Goal: Task Accomplishment & Management: Manage account settings

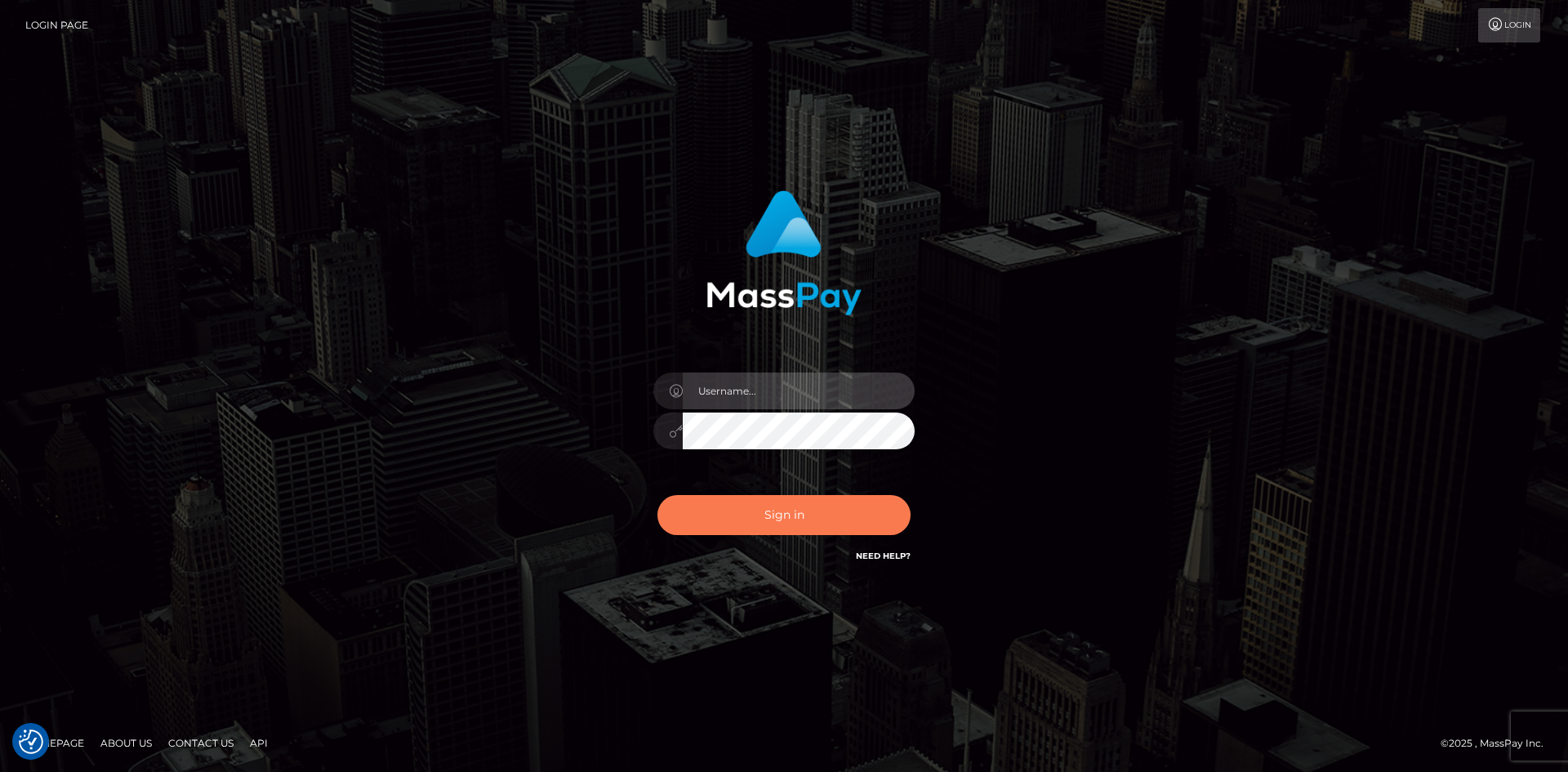
type input "Amy.Springer2"
click at [773, 518] on button "Sign in" at bounding box center [784, 515] width 254 height 40
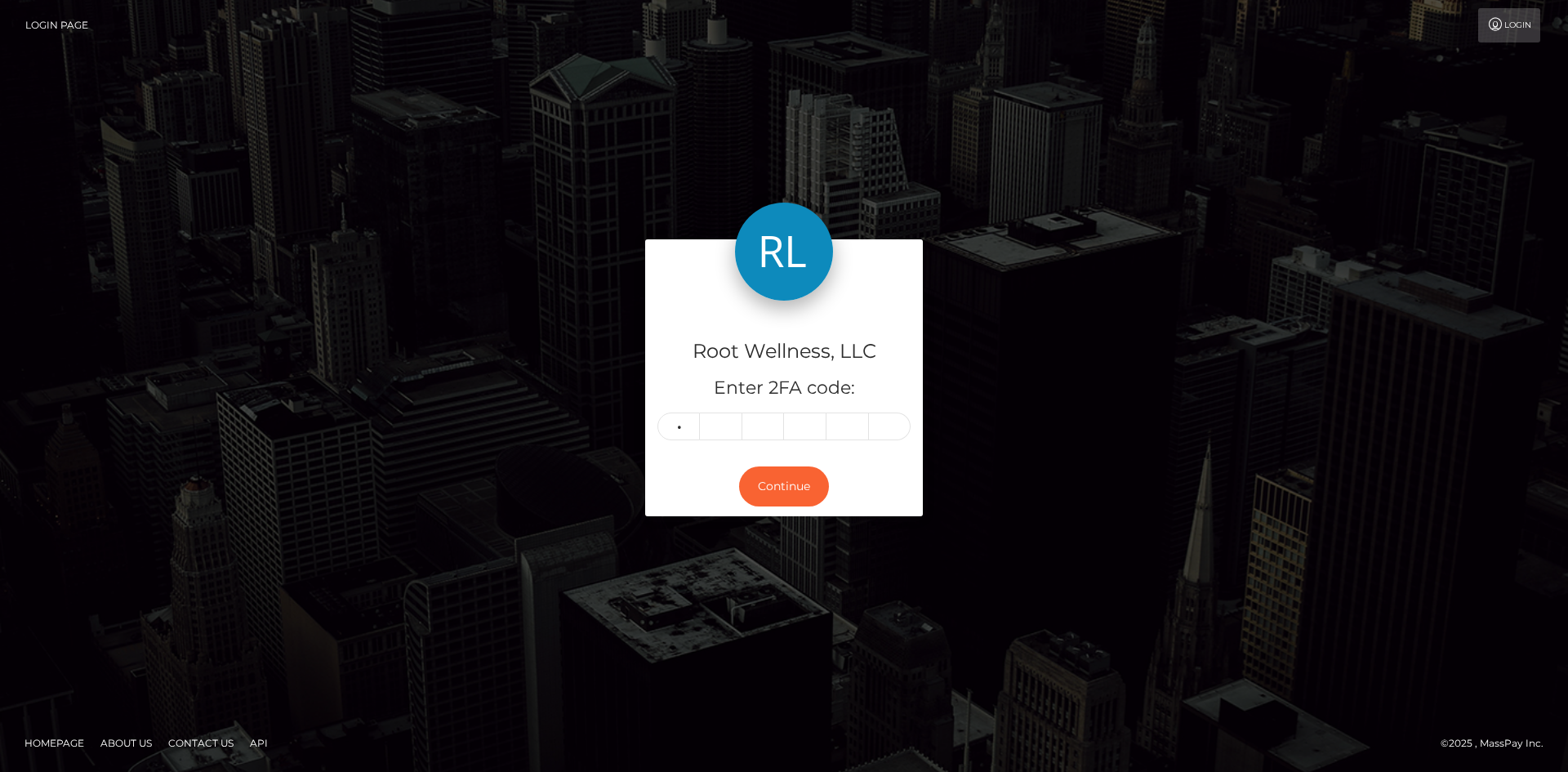
type input "3"
type input "8"
type input "9"
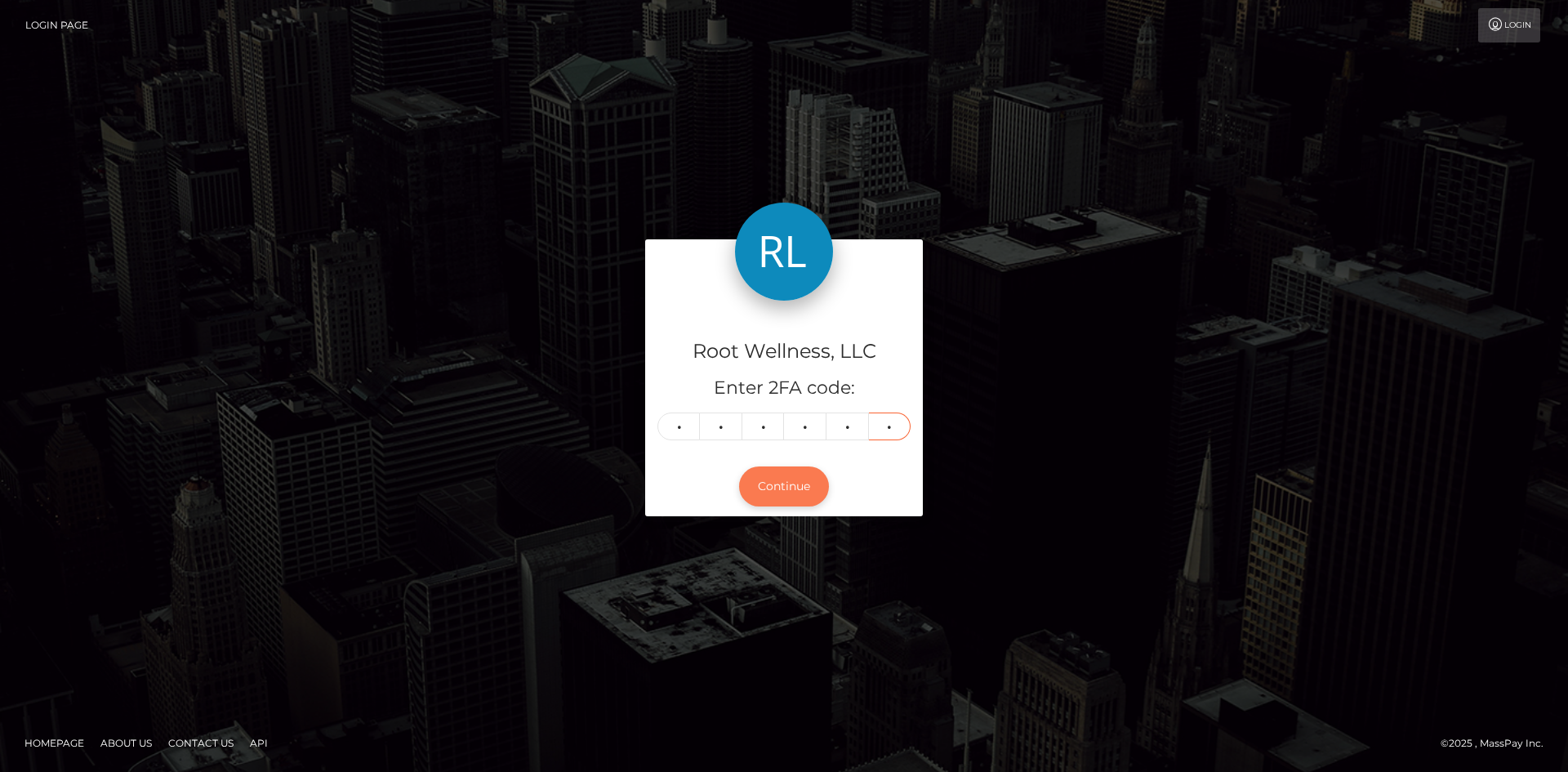
type input "5"
click at [814, 487] on button "Continue" at bounding box center [783, 486] width 89 height 40
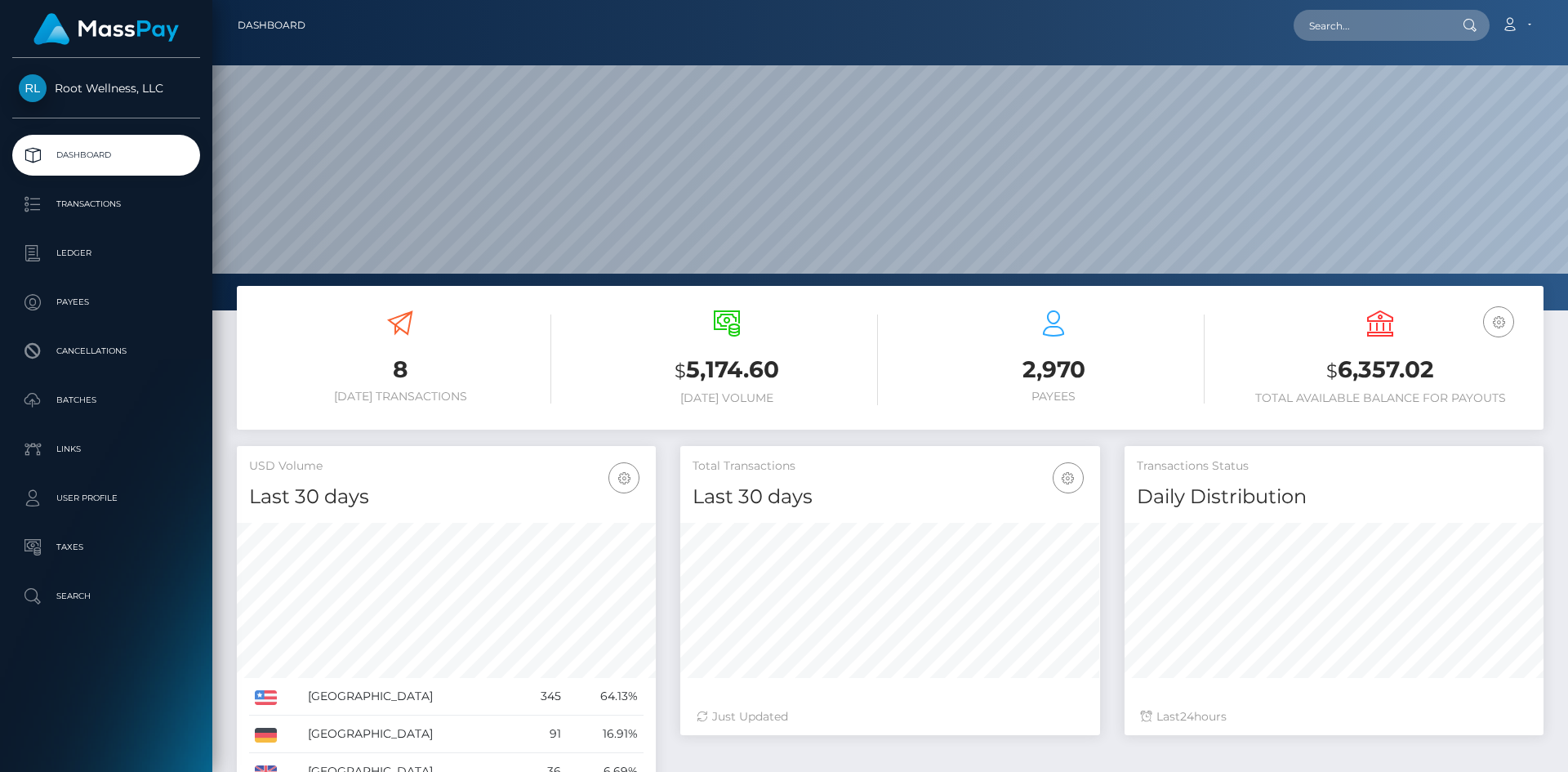
scroll to position [290, 419]
click at [84, 399] on p "Batches" at bounding box center [106, 400] width 175 height 24
